Goal: Task Accomplishment & Management: Use online tool/utility

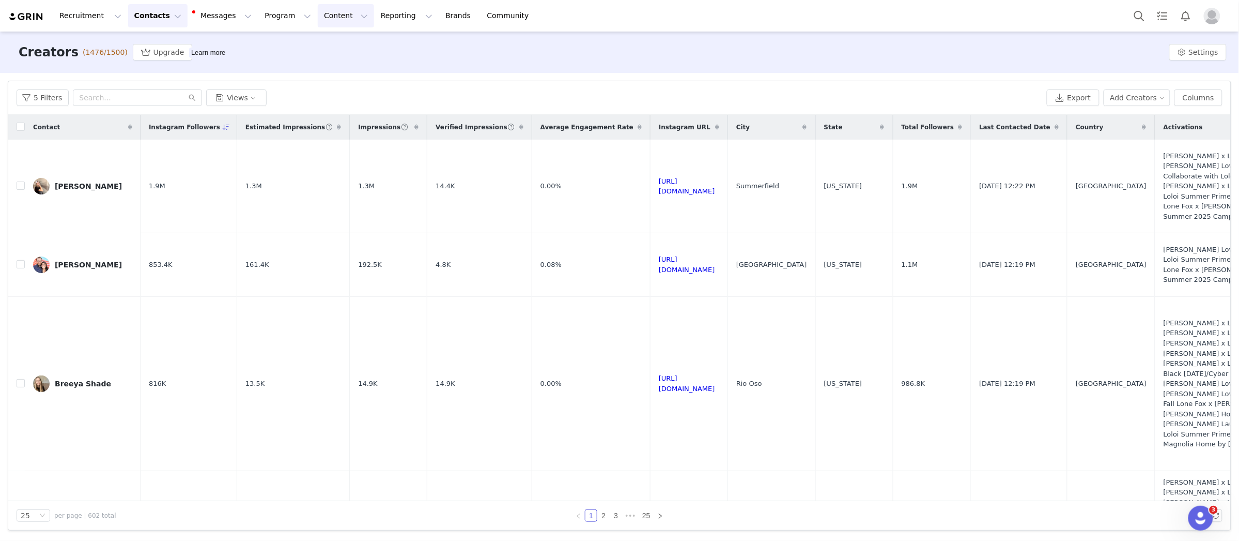
click at [318, 14] on button "Content Content" at bounding box center [346, 15] width 56 height 23
click at [279, 14] on button "Program Program" at bounding box center [287, 15] width 59 height 23
click at [292, 37] on link "Activations" at bounding box center [283, 45] width 82 height 19
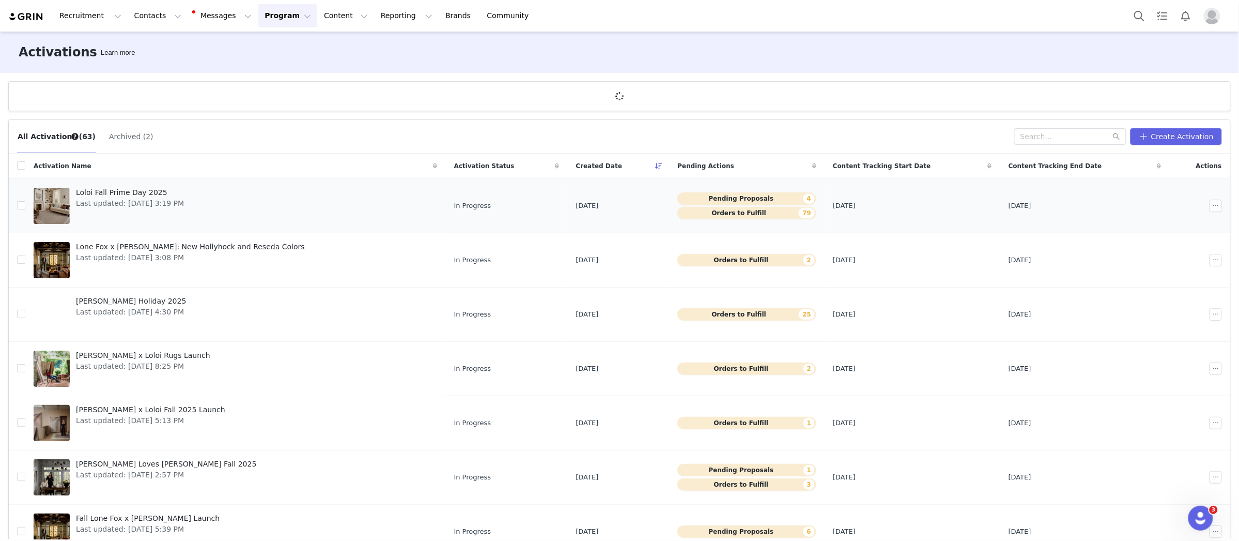
click at [59, 199] on div at bounding box center [52, 206] width 36 height 36
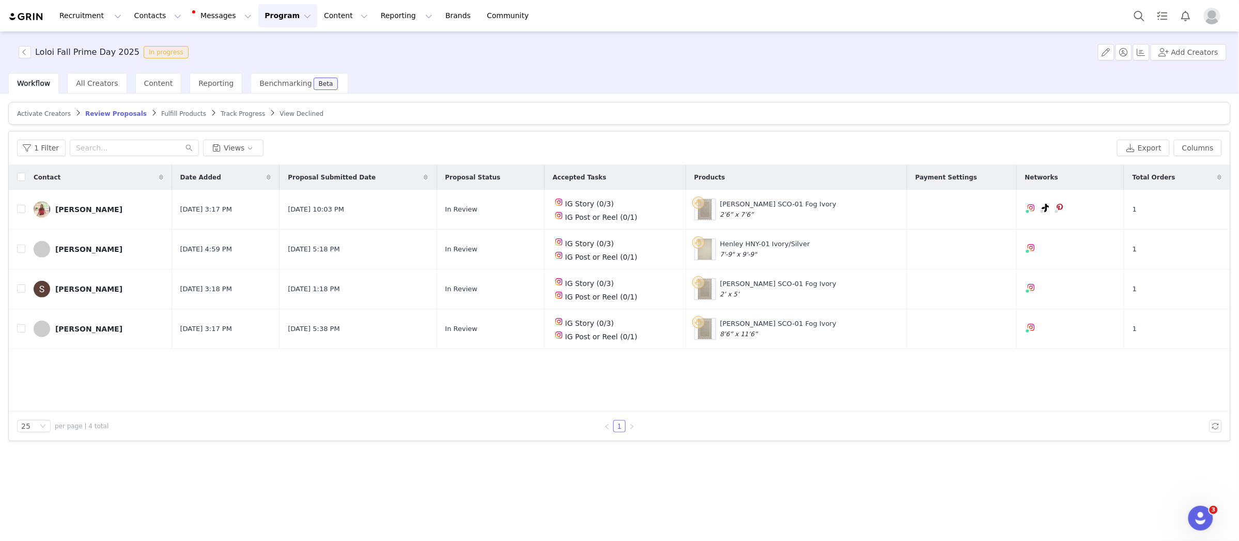
click at [166, 112] on span "Fulfill Products" at bounding box center [183, 113] width 45 height 7
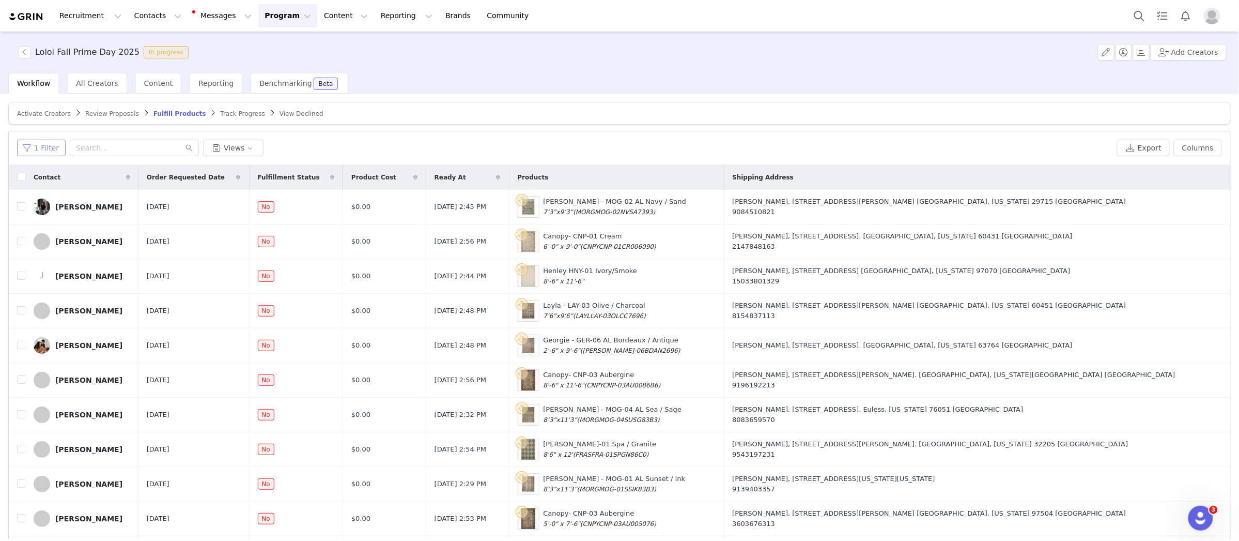
click at [45, 150] on button "1 Filter" at bounding box center [41, 148] width 49 height 17
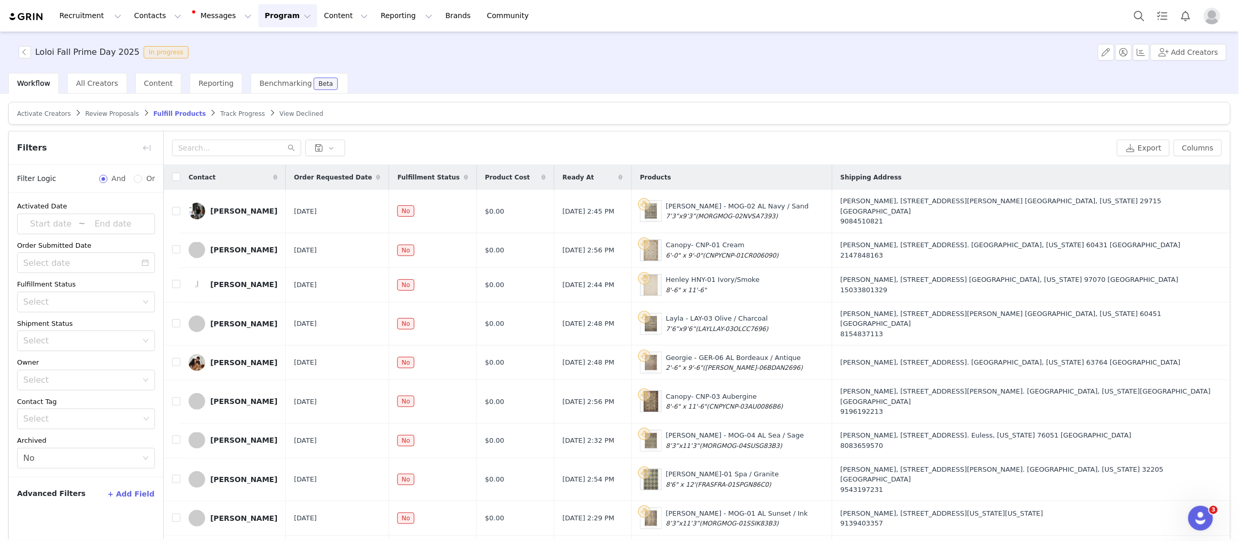
scroll to position [49, 0]
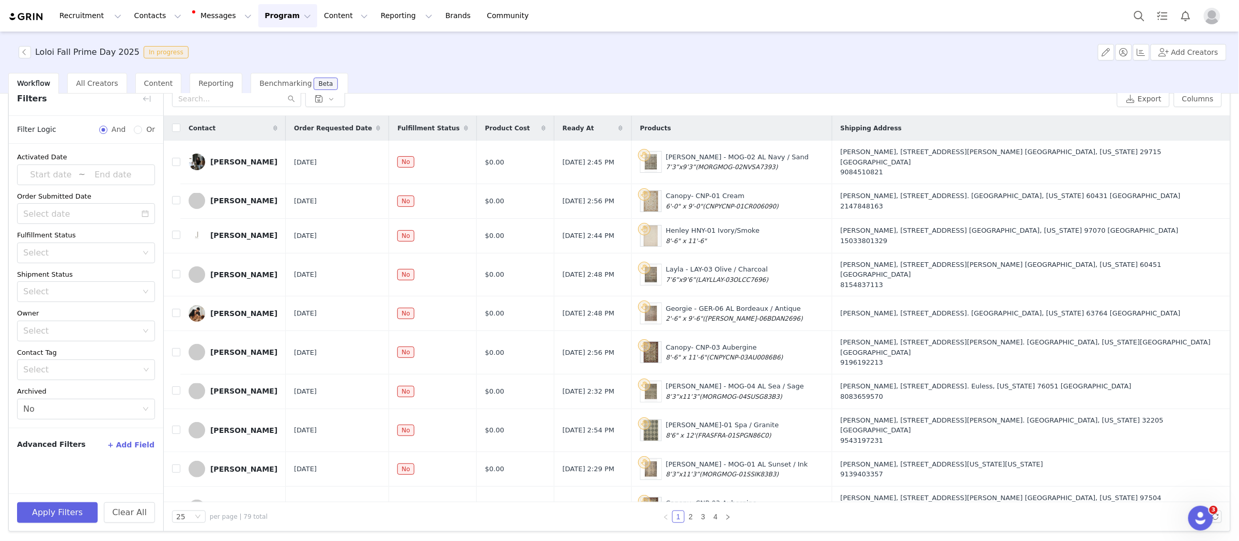
click at [132, 439] on button "+ Add Field" at bounding box center [131, 444] width 48 height 17
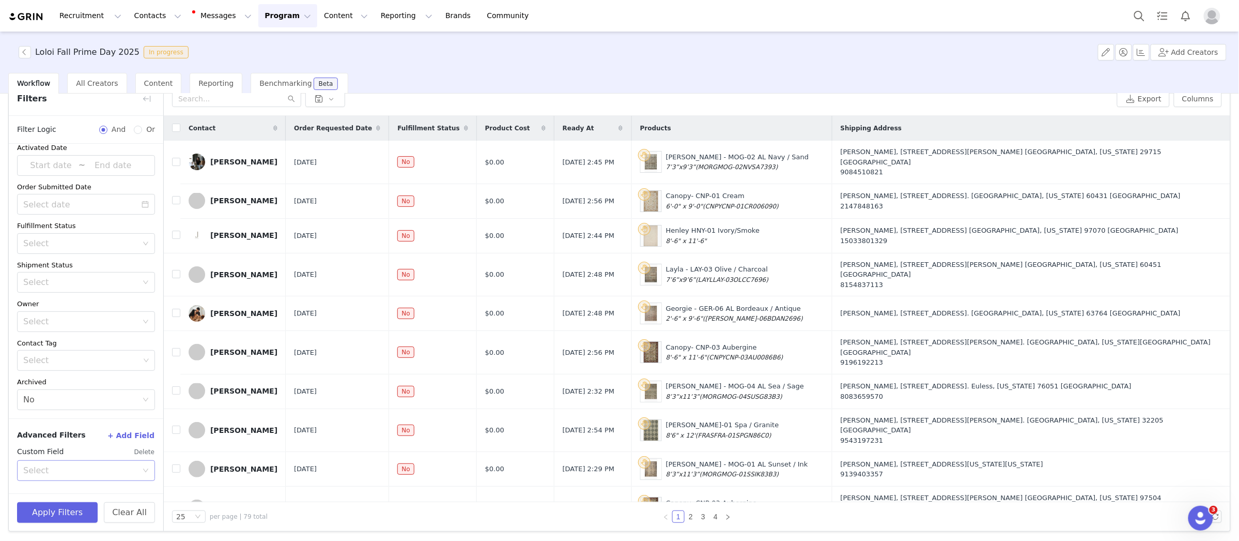
click at [92, 473] on div "Select" at bounding box center [80, 470] width 114 height 10
type input "country"
click at [79, 488] on li "Country" at bounding box center [86, 493] width 138 height 17
click at [64, 446] on div "Select" at bounding box center [80, 449] width 114 height 10
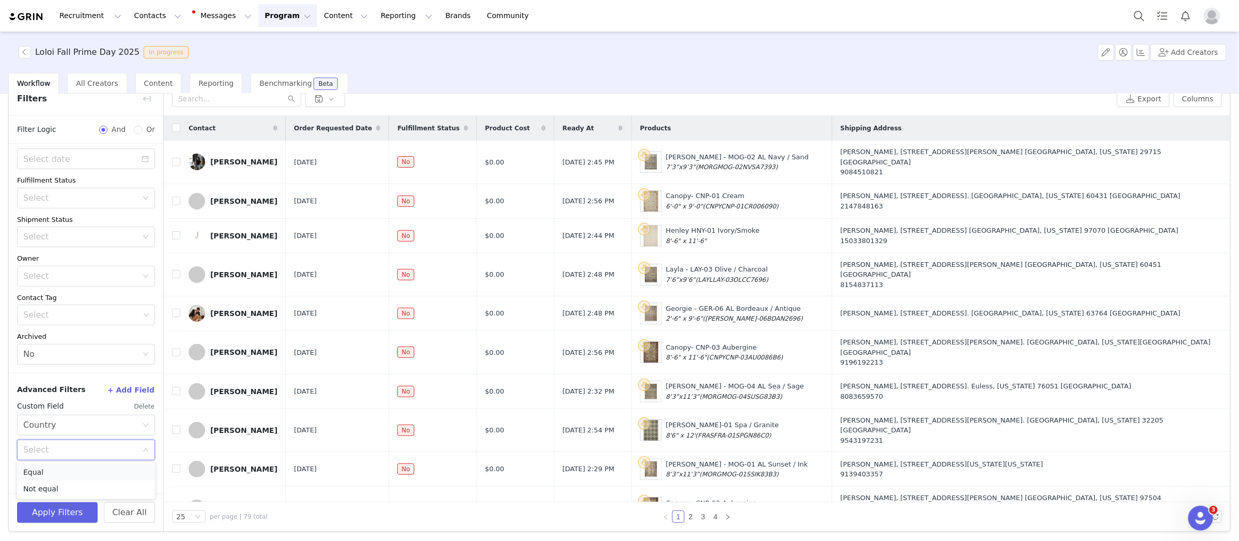
click at [72, 470] on li "Equal" at bounding box center [86, 472] width 138 height 17
click at [79, 488] on div "Advanced Filters + Add Field Custom Field Delete Select Country Select Equal" at bounding box center [86, 433] width 155 height 120
click at [71, 481] on input "text" at bounding box center [86, 474] width 138 height 21
type input "[GEOGRAPHIC_DATA]"
click at [77, 511] on button "Apply Filters" at bounding box center [57, 512] width 81 height 21
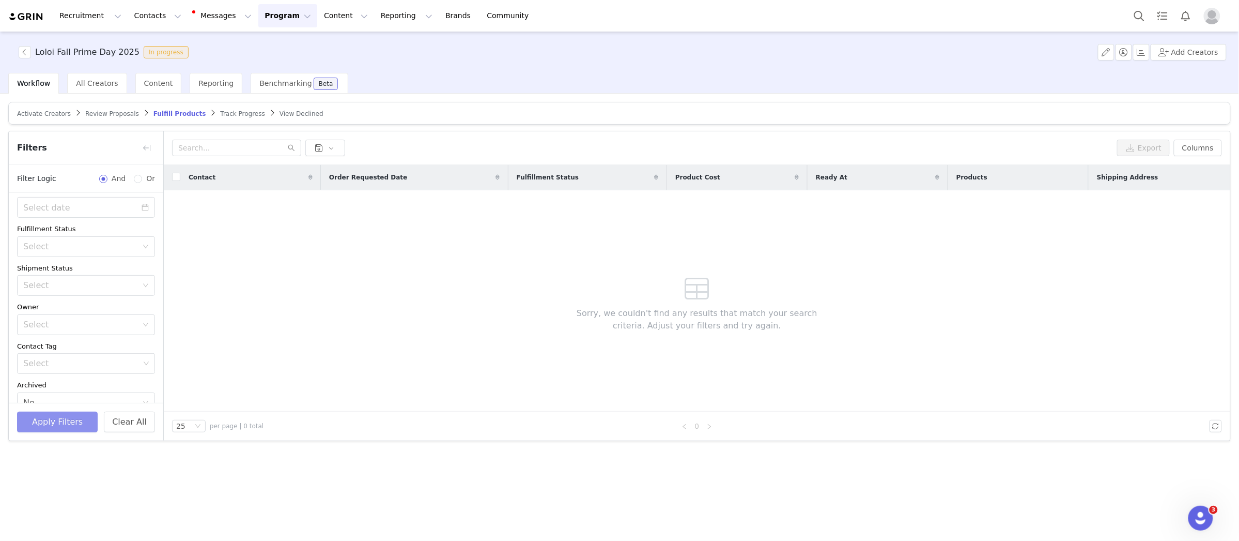
scroll to position [0, 0]
click at [147, 430] on button "Clear All" at bounding box center [129, 421] width 51 height 21
